Goal: Task Accomplishment & Management: Use online tool/utility

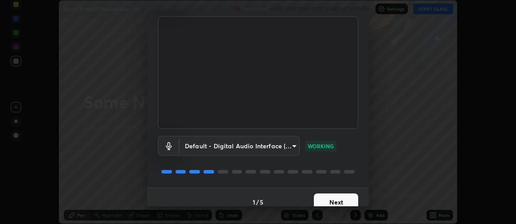
scroll to position [66, 0]
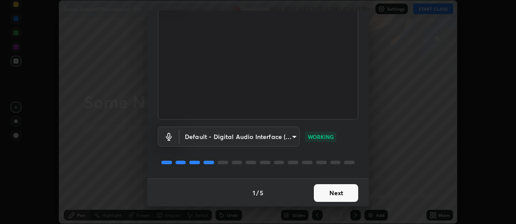
click at [334, 190] on button "Next" at bounding box center [336, 194] width 44 height 18
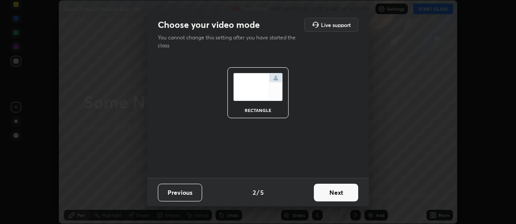
scroll to position [0, 0]
click at [332, 193] on button "Next" at bounding box center [336, 193] width 44 height 18
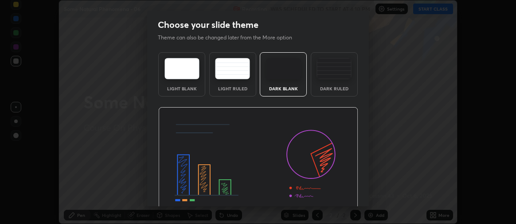
click at [329, 84] on div "Dark Ruled" at bounding box center [334, 74] width 47 height 44
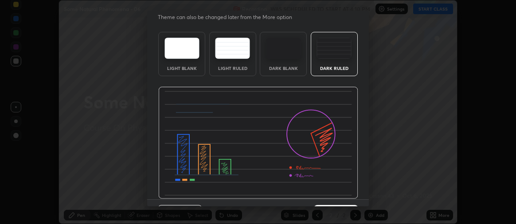
scroll to position [41, 0]
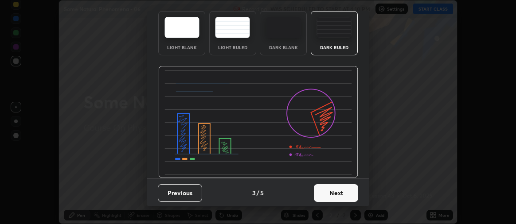
click at [334, 192] on button "Next" at bounding box center [336, 194] width 44 height 18
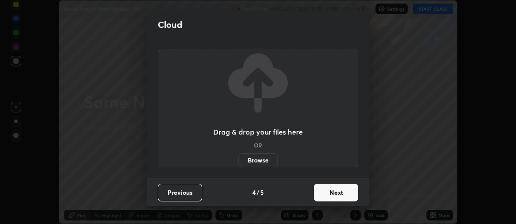
click at [333, 193] on button "Next" at bounding box center [336, 193] width 44 height 18
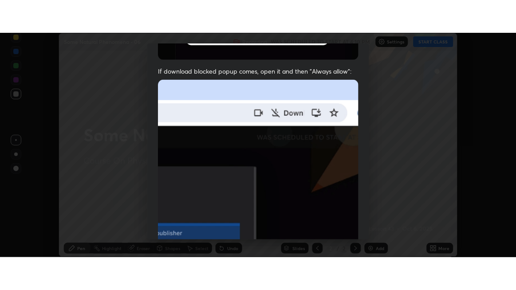
scroll to position [247, 0]
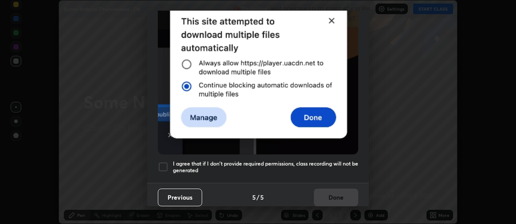
click at [162, 164] on div at bounding box center [163, 167] width 11 height 11
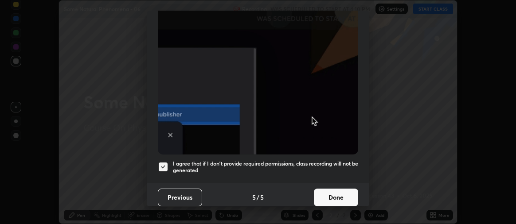
click at [326, 192] on button "Done" at bounding box center [336, 198] width 44 height 18
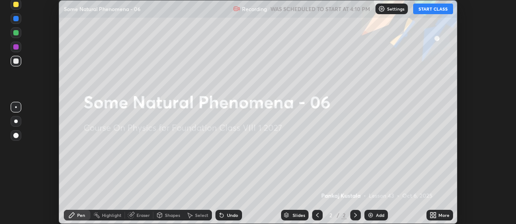
click at [430, 8] on button "START CLASS" at bounding box center [433, 9] width 40 height 11
click at [369, 210] on div "Add" at bounding box center [377, 215] width 24 height 11
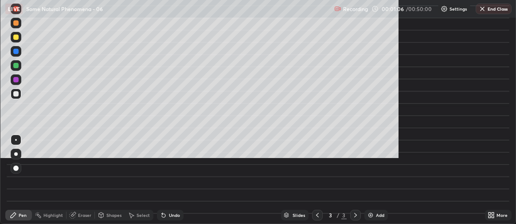
scroll to position [290, 516]
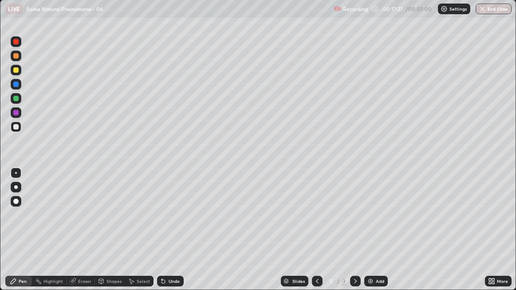
click at [88, 224] on div "Eraser" at bounding box center [84, 281] width 13 height 4
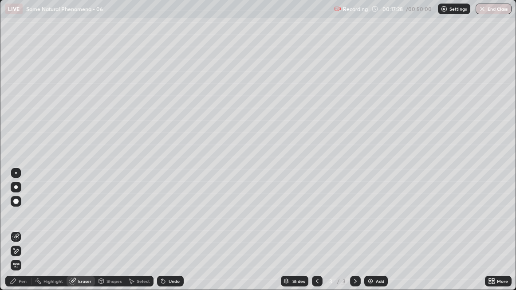
click at [79, 224] on div "Eraser" at bounding box center [84, 281] width 13 height 4
click at [18, 224] on span "Erase all" at bounding box center [16, 265] width 10 height 5
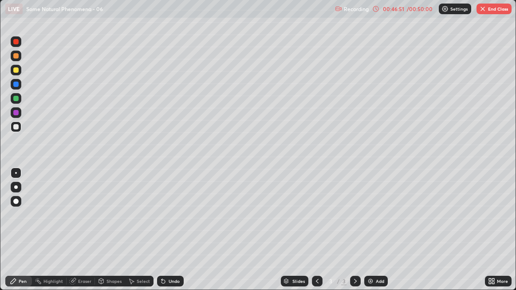
click at [490, 8] on button "End Class" at bounding box center [493, 9] width 35 height 11
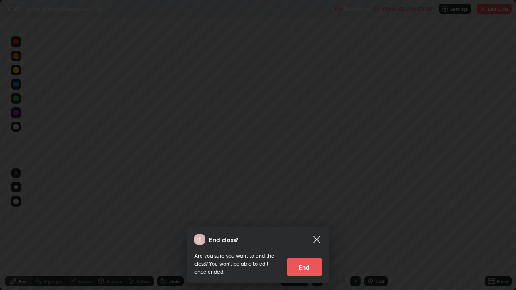
click at [295, 224] on button "End" at bounding box center [304, 267] width 35 height 18
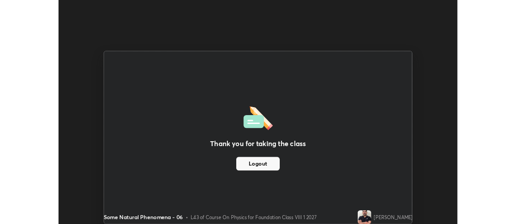
scroll to position [224, 516]
